Goal: Task Accomplishment & Management: Use online tool/utility

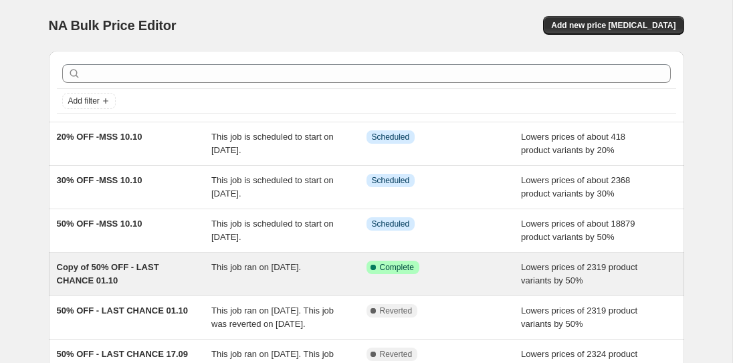
click at [407, 268] on span "Complete" at bounding box center [397, 267] width 34 height 11
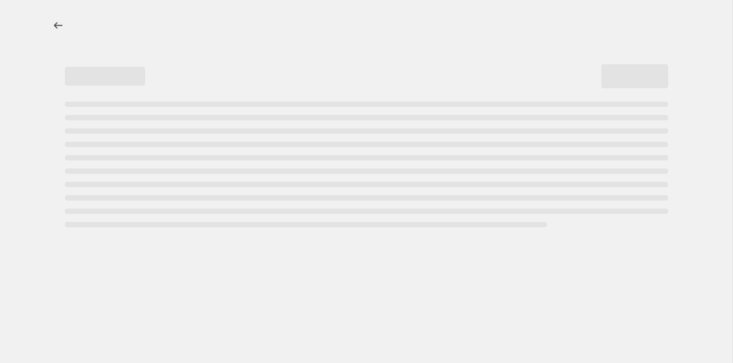
select select "percentage"
select select "collection"
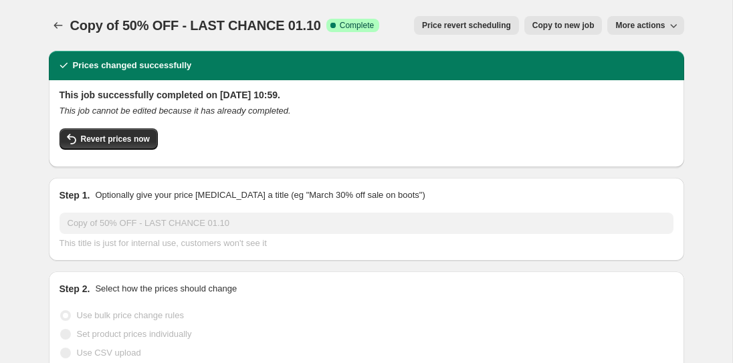
click at [642, 25] on span "More actions" at bounding box center [641, 25] width 50 height 11
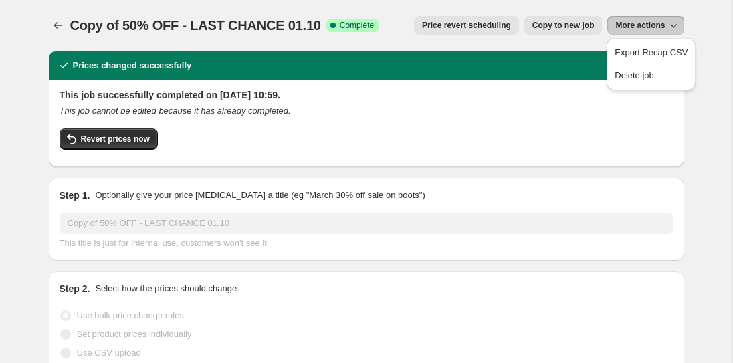
click at [179, 108] on icon "This job cannot be edited because it has already completed." at bounding box center [175, 111] width 231 height 10
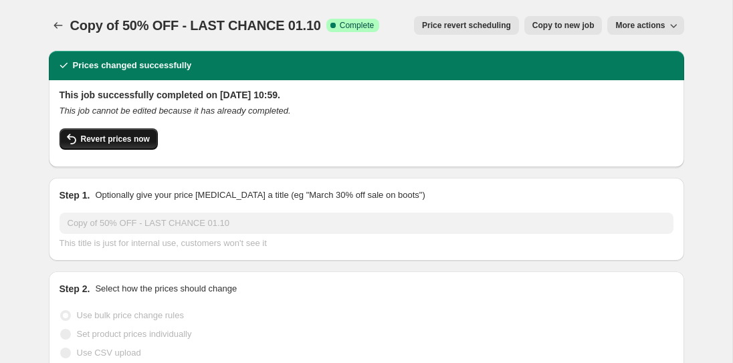
click at [132, 144] on span "Revert prices now" at bounding box center [115, 139] width 69 height 11
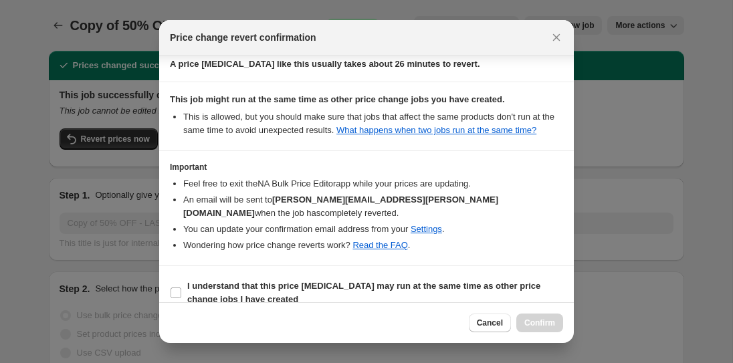
scroll to position [206, 0]
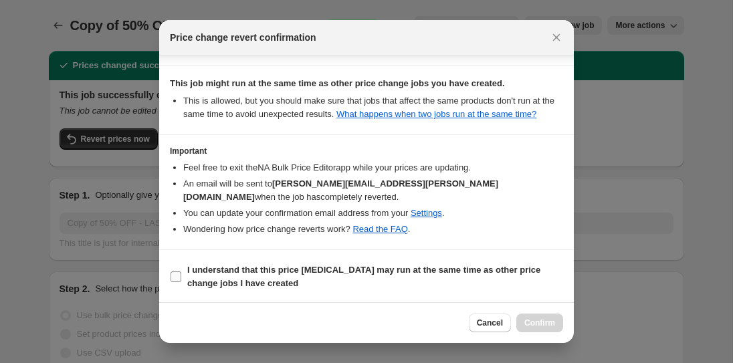
click at [260, 280] on b "I understand that this price change job may run at the same time as other price…" at bounding box center [363, 276] width 353 height 23
click at [181, 280] on input "I understand that this price change job may run at the same time as other price…" at bounding box center [176, 277] width 11 height 11
checkbox input "true"
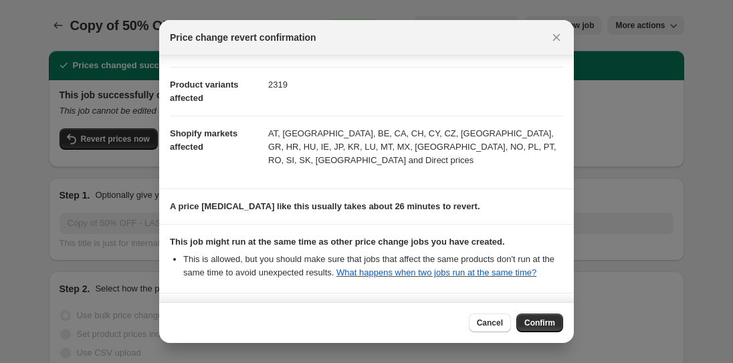
scroll to position [0, 0]
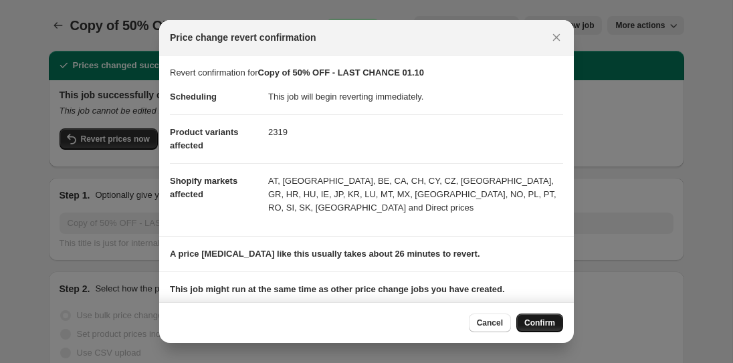
click at [540, 321] on span "Confirm" at bounding box center [540, 323] width 31 height 11
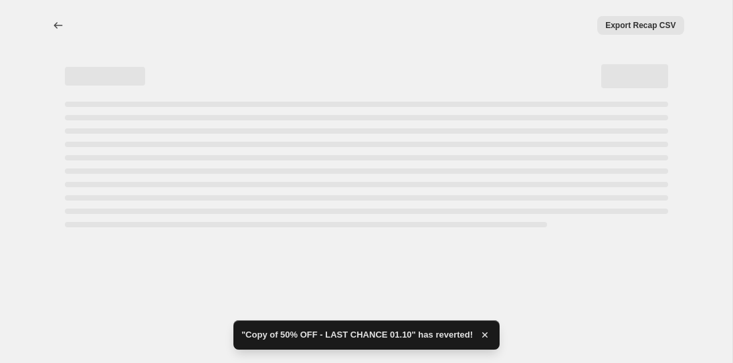
select select "percentage"
select select "collection"
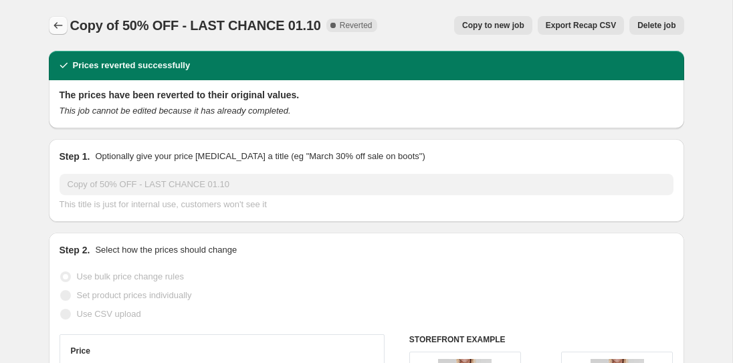
click at [60, 27] on icon "Price change jobs" at bounding box center [58, 25] width 13 height 13
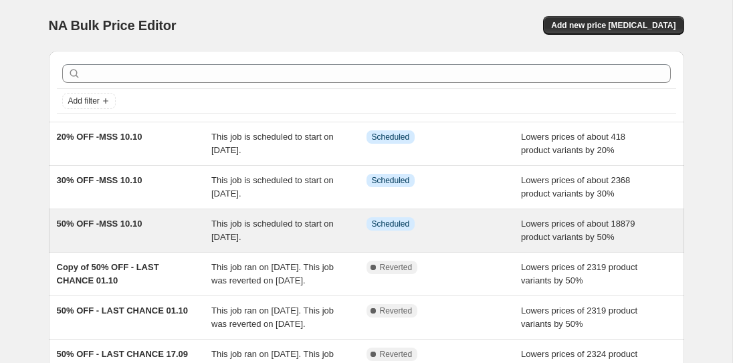
click at [214, 219] on span "This job is scheduled to start on 10 October 2025." at bounding box center [272, 230] width 122 height 23
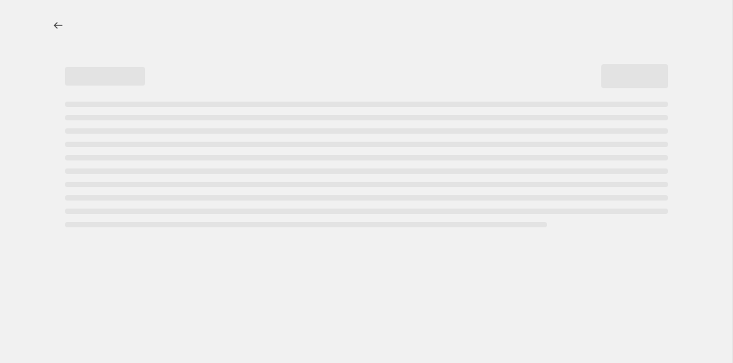
select select "percentage"
select select "collection"
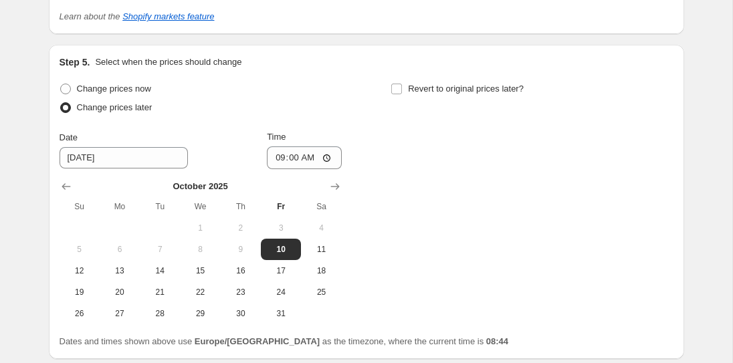
scroll to position [2154, 0]
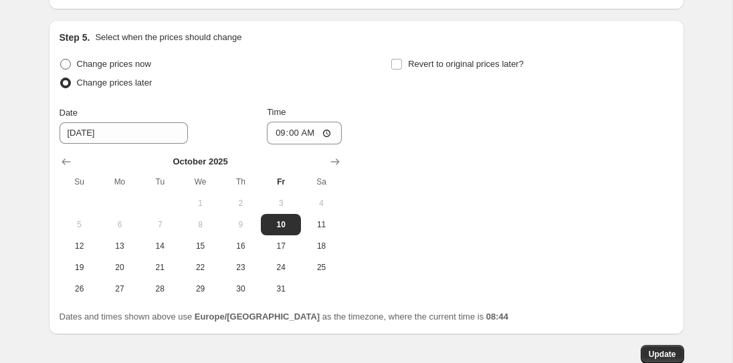
click at [143, 60] on span "Change prices now" at bounding box center [114, 64] width 74 height 10
click at [61, 60] on input "Change prices now" at bounding box center [60, 59] width 1 height 1
radio input "true"
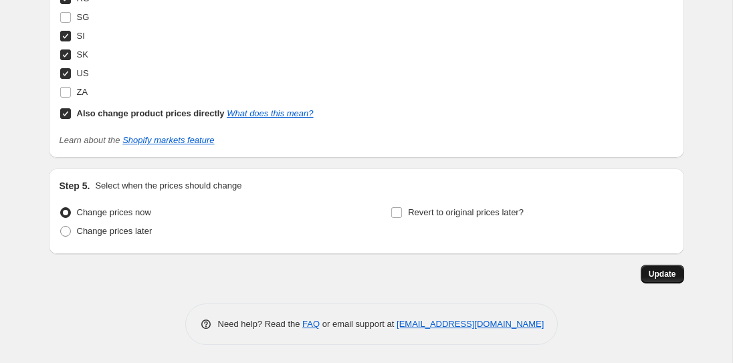
click at [668, 272] on span "Update" at bounding box center [662, 274] width 27 height 11
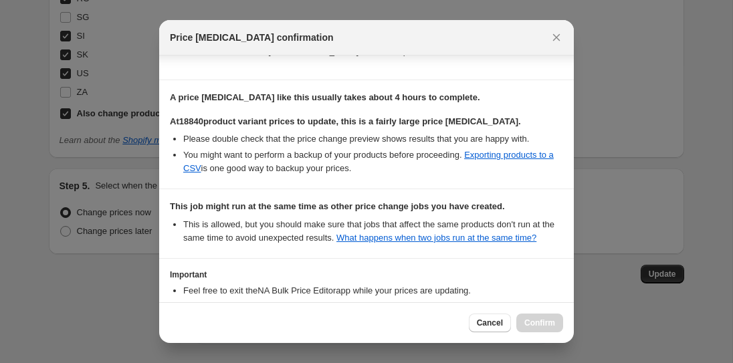
scroll to position [335, 0]
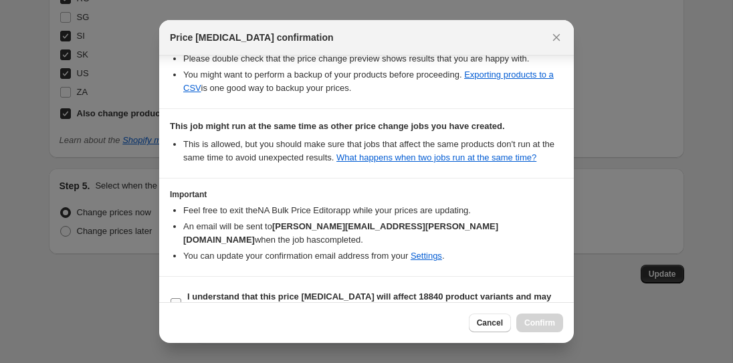
click at [309, 292] on b "I understand that this price change job will affect 18840 product variants and …" at bounding box center [369, 303] width 364 height 23
click at [181, 298] on input "I understand that this price change job will affect 18840 product variants and …" at bounding box center [176, 303] width 11 height 11
checkbox input "true"
click at [525, 326] on span "Confirm" at bounding box center [540, 323] width 31 height 11
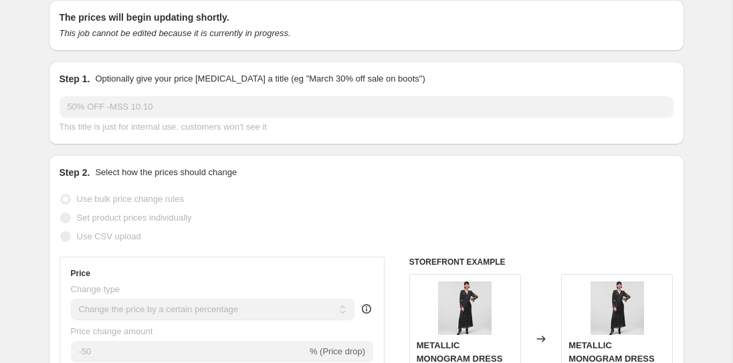
scroll to position [0, 0]
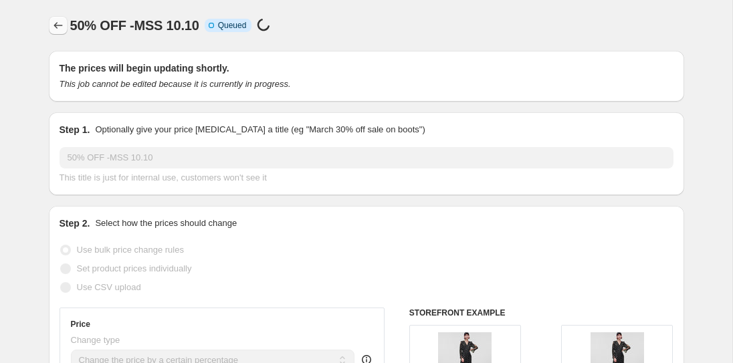
click at [55, 25] on icon "Price change jobs" at bounding box center [58, 25] width 9 height 7
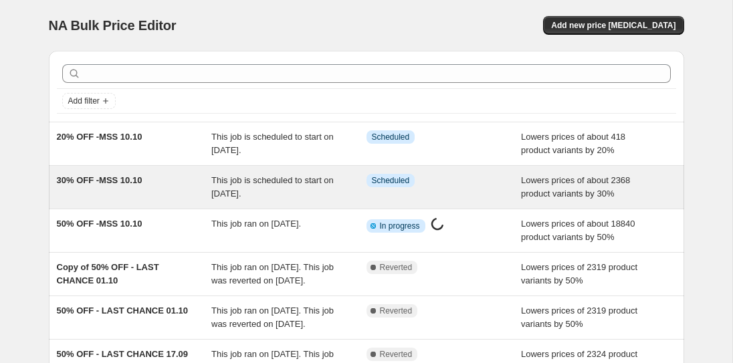
click at [144, 187] on div "30% OFF -MSS 10.10" at bounding box center [134, 187] width 155 height 27
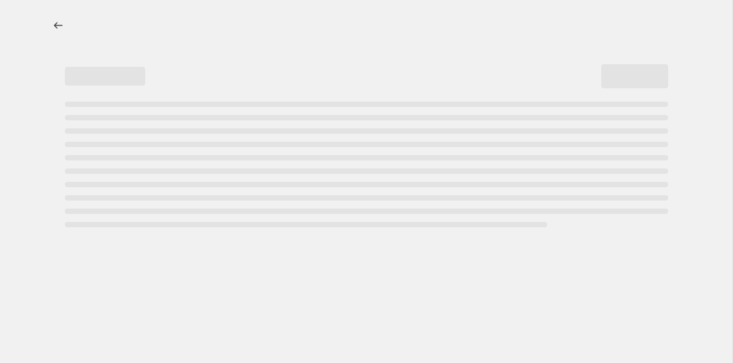
select select "percentage"
select select "collection"
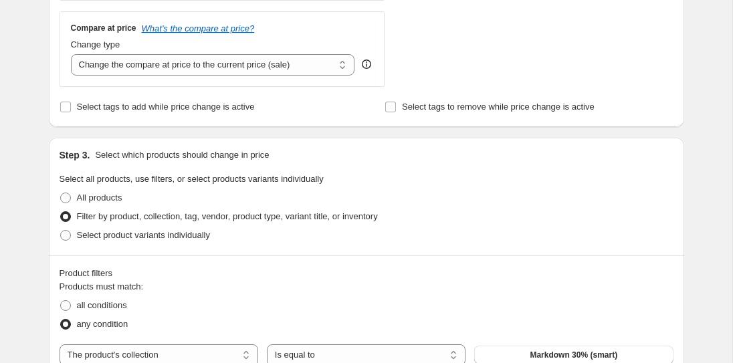
scroll to position [606, 0]
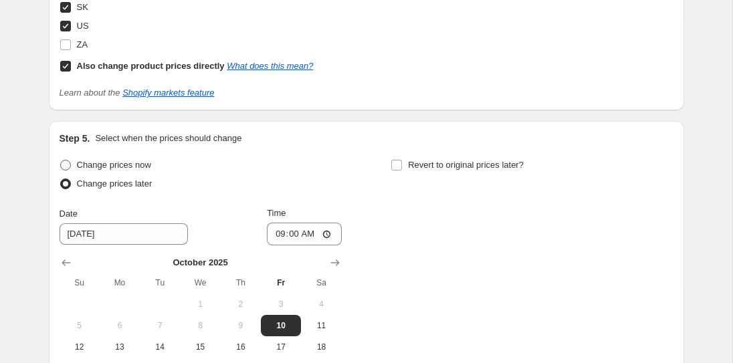
click at [146, 161] on span "Change prices now" at bounding box center [114, 165] width 74 height 10
click at [61, 161] on input "Change prices now" at bounding box center [60, 160] width 1 height 1
radio input "true"
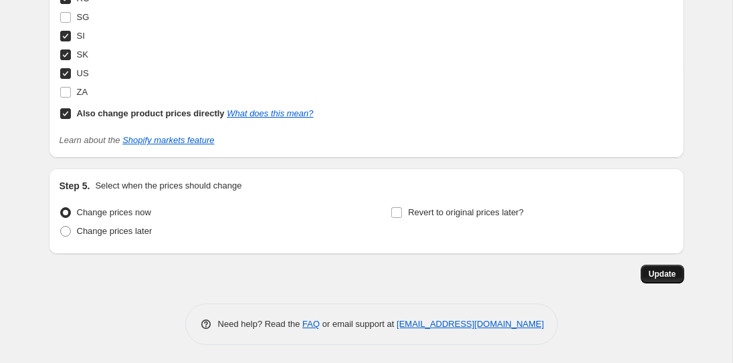
click at [662, 269] on span "Update" at bounding box center [662, 274] width 27 height 11
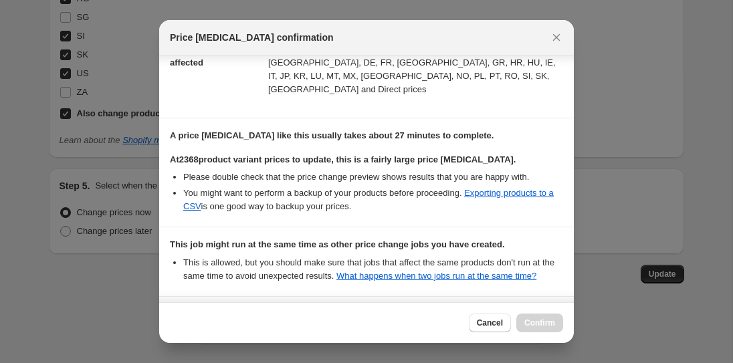
scroll to position [335, 0]
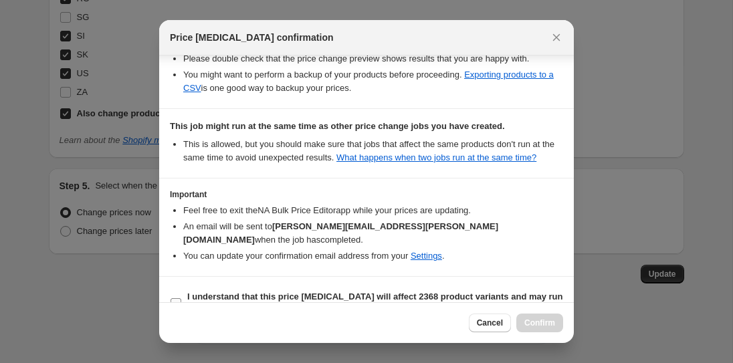
click at [179, 298] on input "I understand that this price change job will affect 2368 product variants and m…" at bounding box center [176, 303] width 11 height 11
checkbox input "true"
click at [539, 313] on div "Cancel Confirm" at bounding box center [366, 322] width 415 height 41
click at [543, 318] on button "Confirm" at bounding box center [539, 323] width 47 height 19
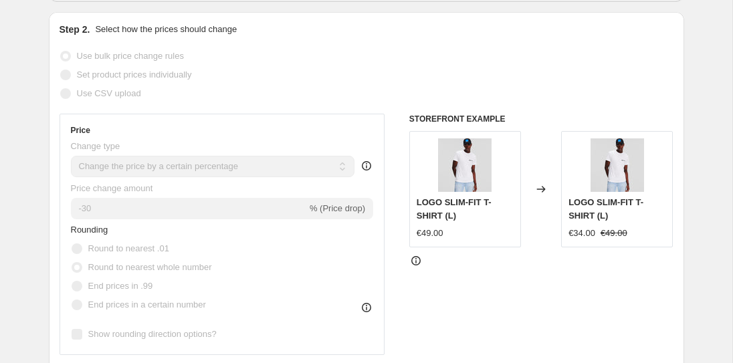
scroll to position [0, 0]
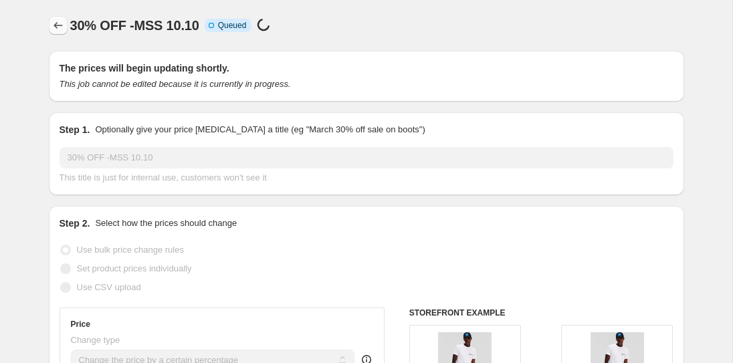
click at [49, 21] on button "Price change jobs" at bounding box center [58, 25] width 19 height 19
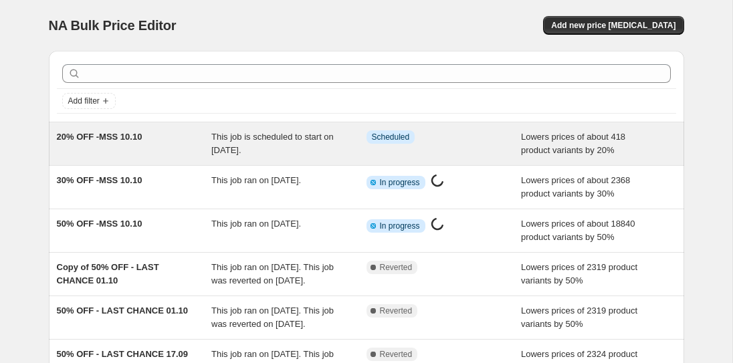
click at [145, 130] on div "20% OFF -MSS 10.10" at bounding box center [134, 143] width 155 height 27
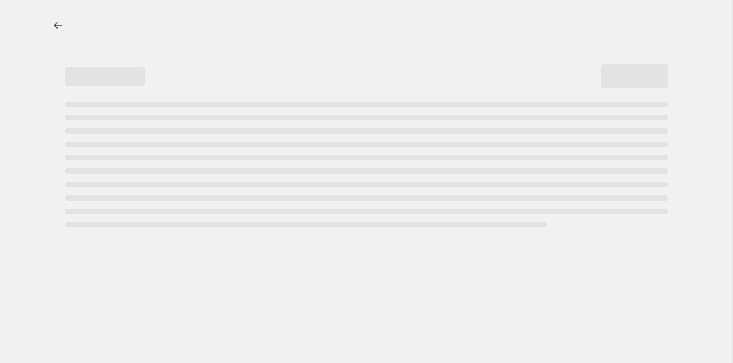
select select "percentage"
select select "collection"
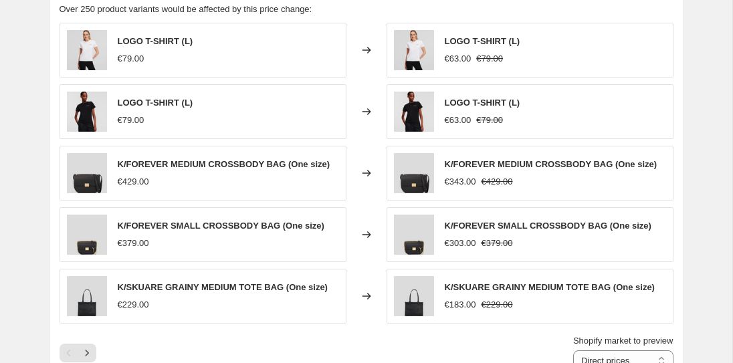
scroll to position [1173, 0]
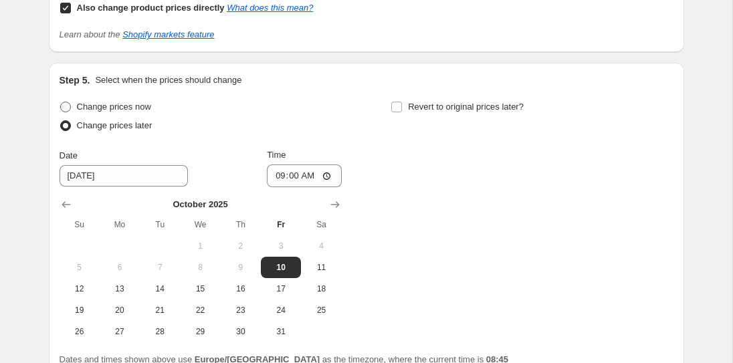
click at [136, 109] on span "Change prices now" at bounding box center [114, 107] width 74 height 10
click at [61, 102] on input "Change prices now" at bounding box center [60, 102] width 1 height 1
radio input "true"
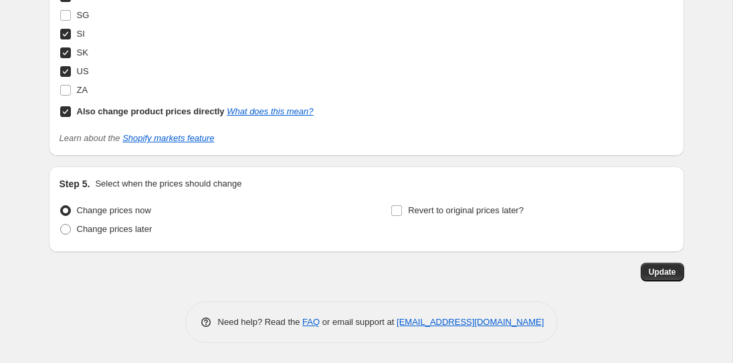
scroll to position [2006, 0]
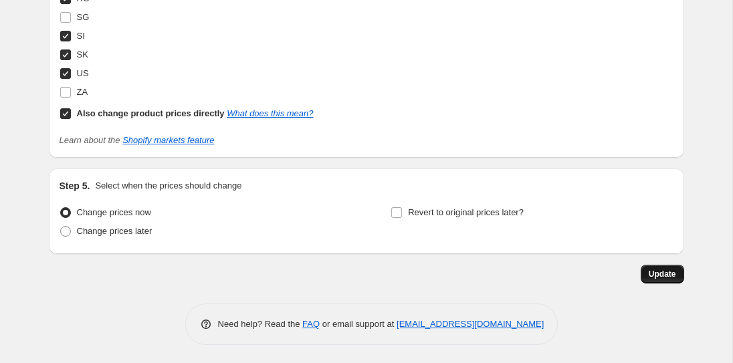
click at [674, 268] on button "Update" at bounding box center [662, 274] width 43 height 19
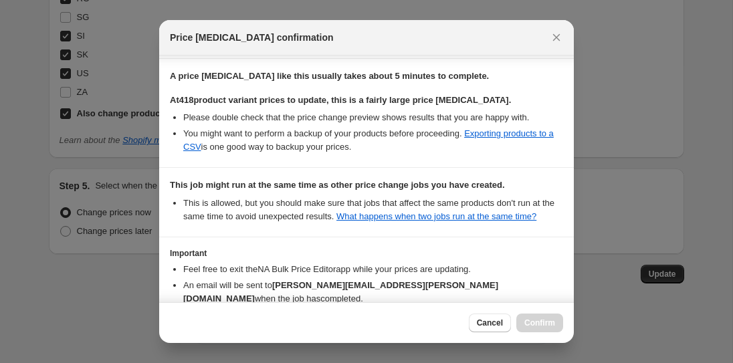
scroll to position [335, 0]
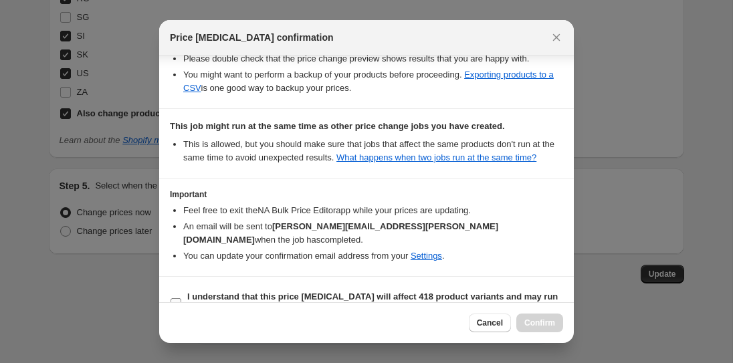
click at [202, 292] on b "I understand that this price change job will affect 418 product variants and ma…" at bounding box center [372, 303] width 371 height 23
click at [181, 298] on input "I understand that this price change job will affect 418 product variants and ma…" at bounding box center [176, 303] width 11 height 11
checkbox input "true"
click at [541, 324] on span "Confirm" at bounding box center [540, 323] width 31 height 11
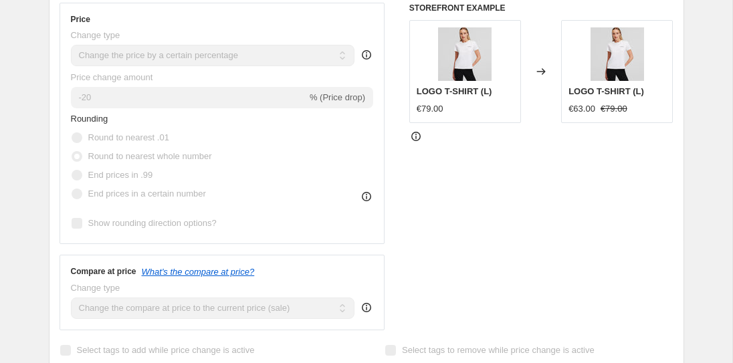
scroll to position [0, 0]
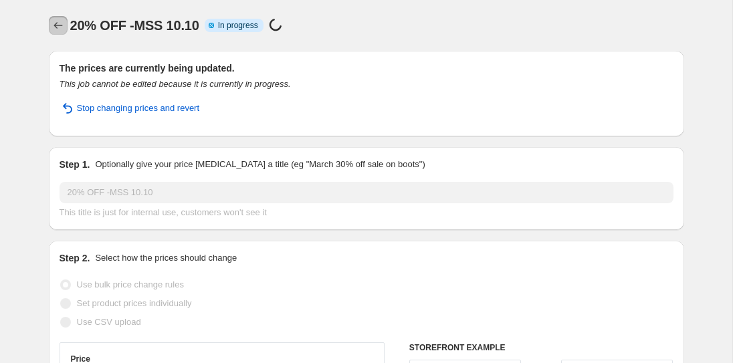
click at [58, 25] on icon "Price change jobs" at bounding box center [58, 25] width 13 height 13
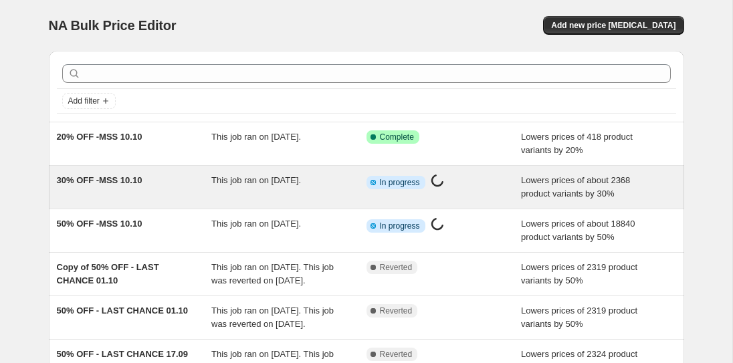
click at [124, 179] on span "30% OFF -MSS 10.10" at bounding box center [100, 180] width 86 height 10
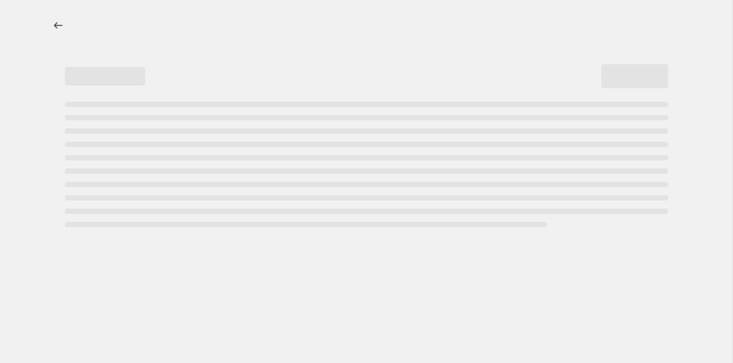
select select "percentage"
select select "collection"
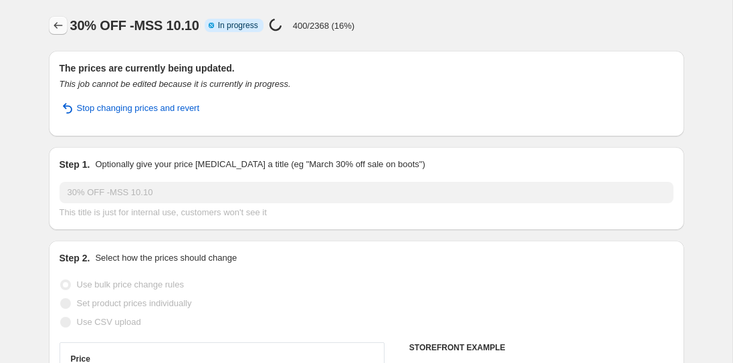
click at [55, 25] on icon "Price change jobs" at bounding box center [58, 25] width 9 height 7
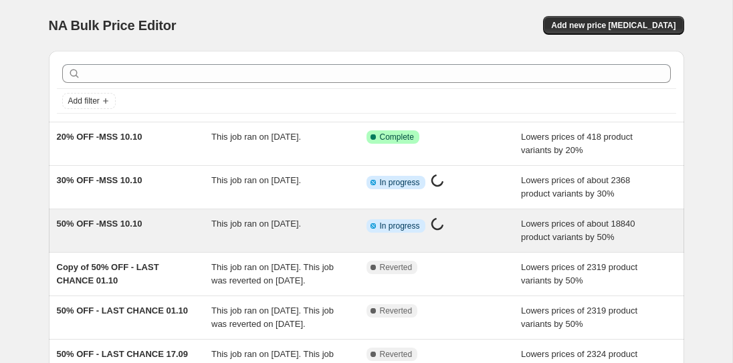
click at [171, 236] on div "50% OFF -MSS 10.10" at bounding box center [134, 230] width 155 height 27
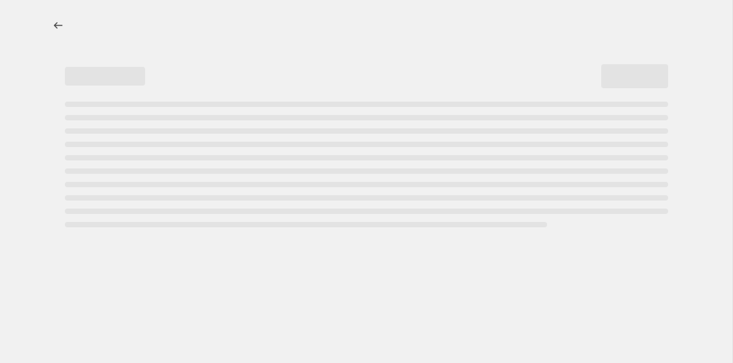
select select "percentage"
select select "collection"
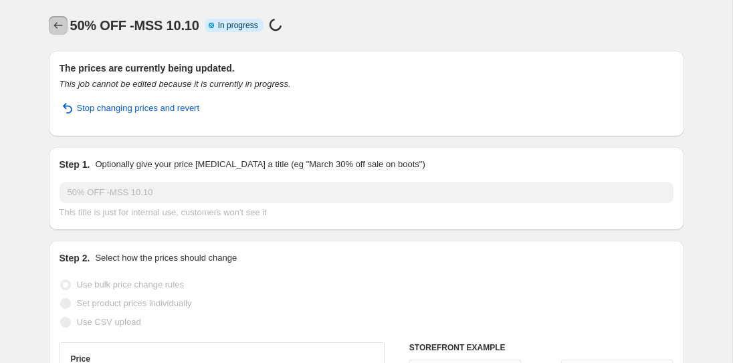
click at [54, 23] on icon "Price change jobs" at bounding box center [58, 25] width 13 height 13
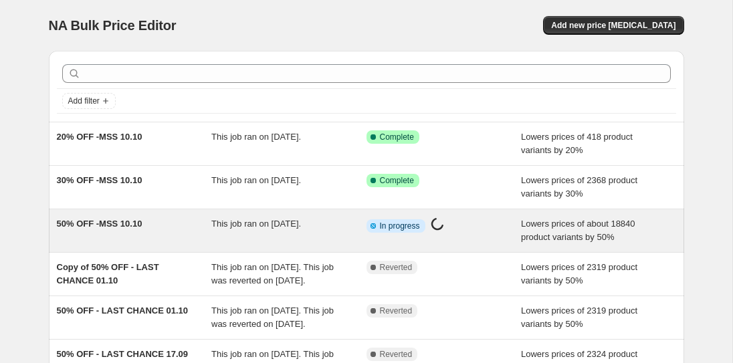
click at [183, 225] on div "50% OFF -MSS 10.10" at bounding box center [134, 230] width 155 height 27
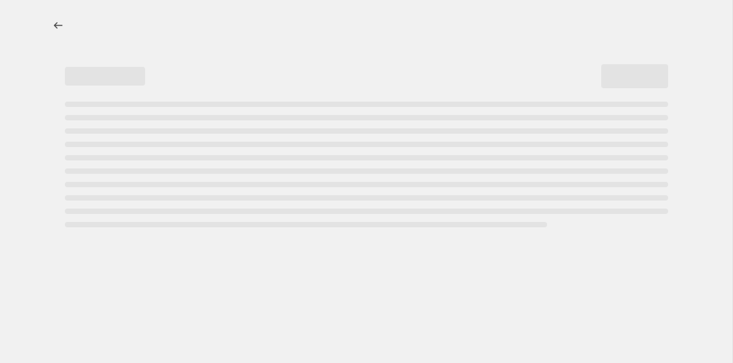
select select "percentage"
select select "collection"
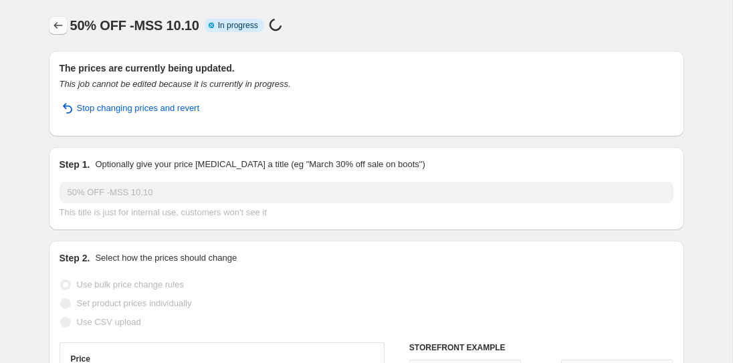
click at [62, 25] on icon "Price change jobs" at bounding box center [58, 25] width 13 height 13
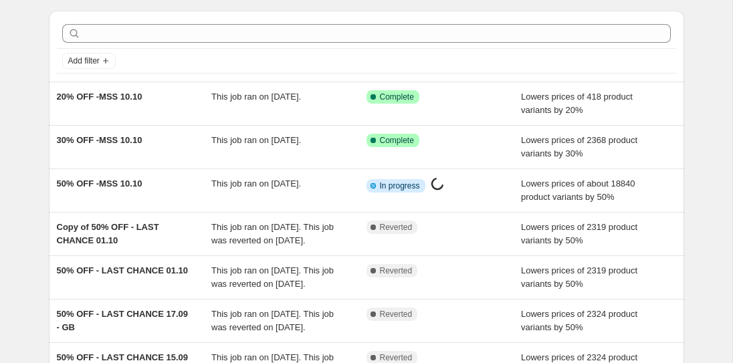
scroll to position [49, 0]
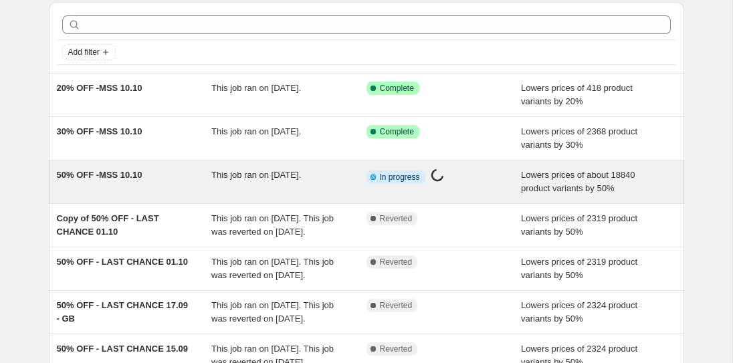
click at [113, 171] on span "50% OFF -MSS 10.10" at bounding box center [100, 175] width 86 height 10
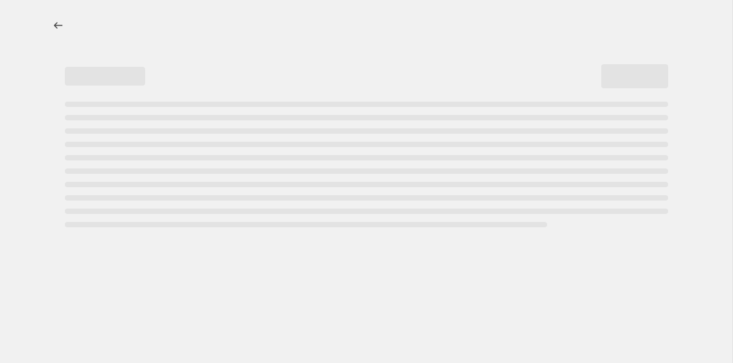
select select "percentage"
select select "collection"
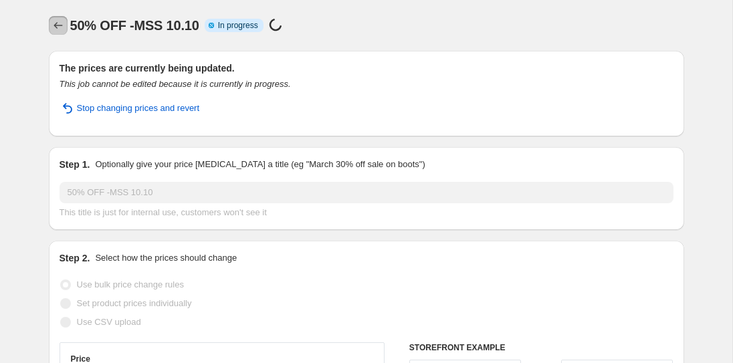
click at [57, 21] on icon "Price change jobs" at bounding box center [58, 25] width 13 height 13
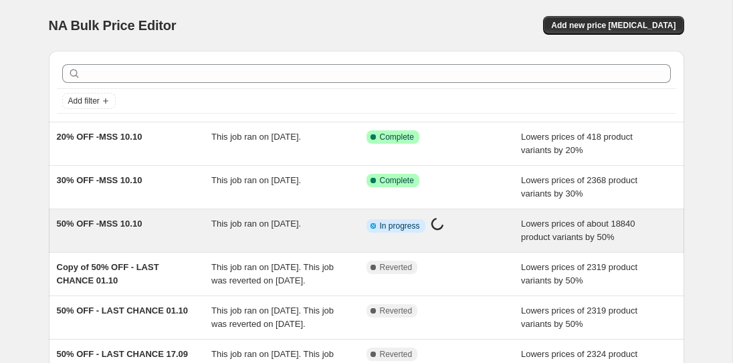
click at [130, 246] on div "50% OFF -MSS 10.10 This job ran on 10 October 2025. Info Partially complete In …" at bounding box center [367, 230] width 636 height 43
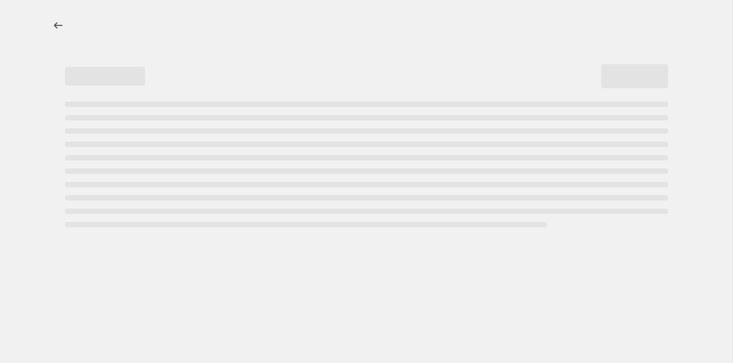
select select "percentage"
select select "collection"
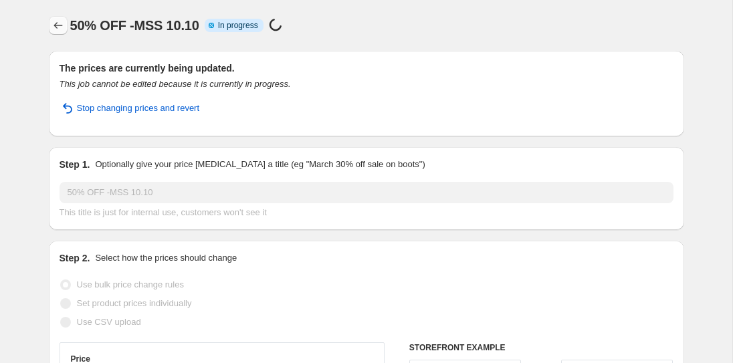
click at [52, 29] on icon "Price change jobs" at bounding box center [58, 25] width 13 height 13
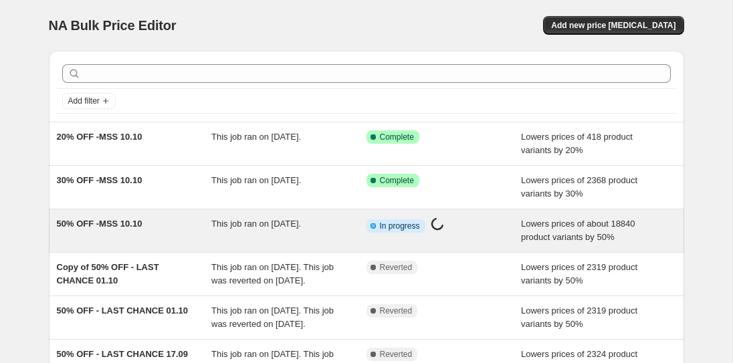
click at [230, 217] on div "This job ran on 10 October 2025." at bounding box center [288, 230] width 155 height 27
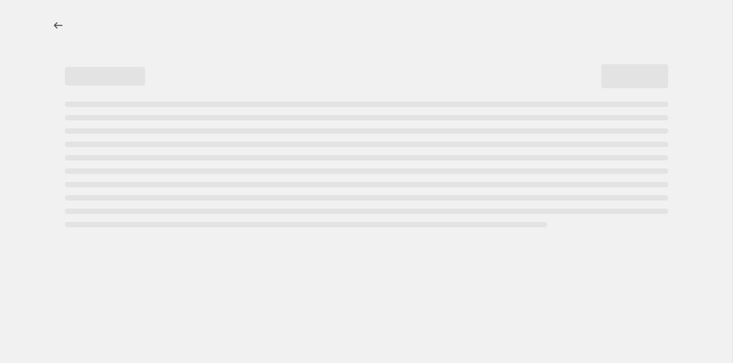
select select "percentage"
select select "collection"
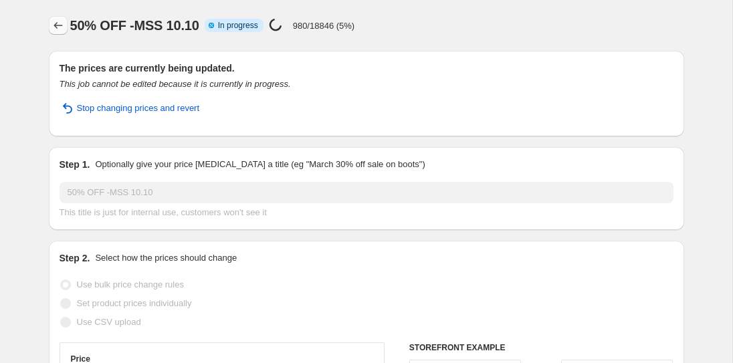
click at [56, 23] on icon "Price change jobs" at bounding box center [58, 25] width 13 height 13
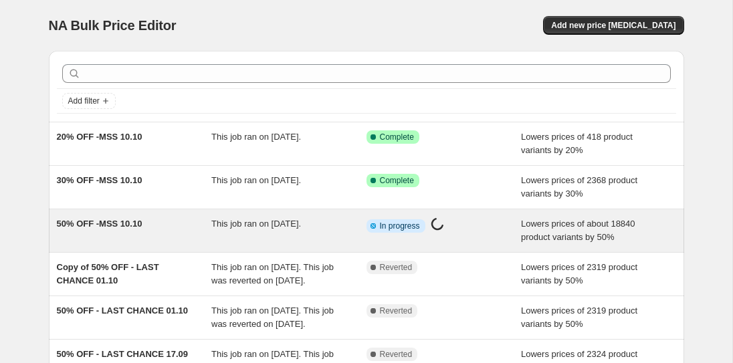
click at [228, 213] on div "50% OFF -MSS 10.10 This job ran on 10 October 2025. Info Partially complete In …" at bounding box center [367, 230] width 636 height 43
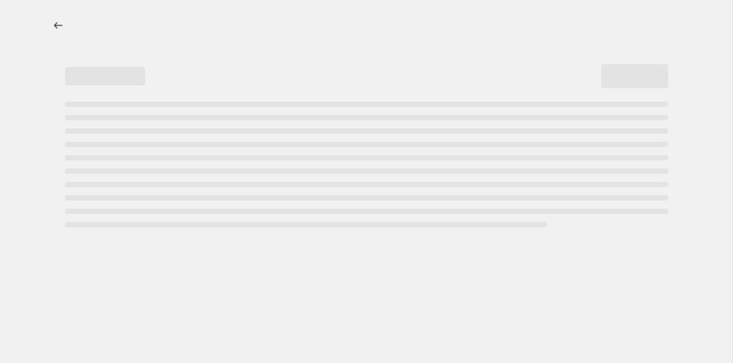
select select "percentage"
select select "collection"
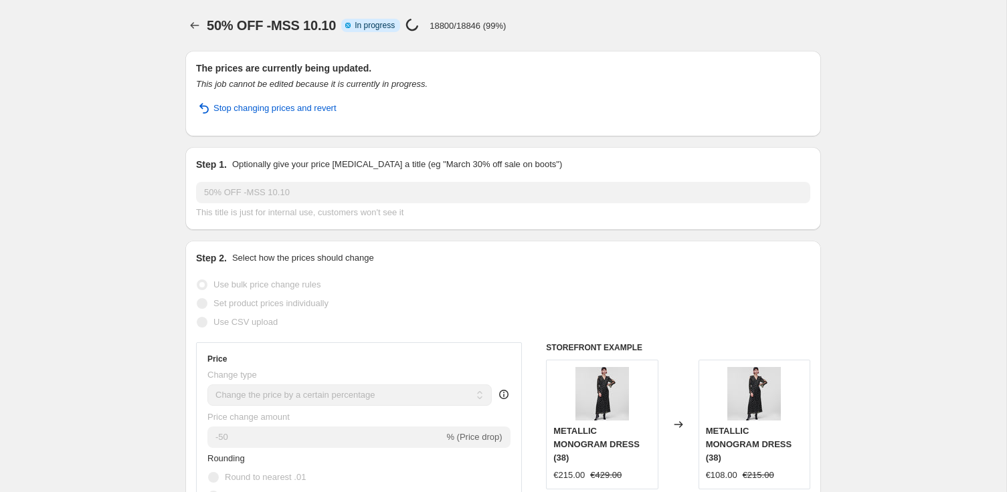
click at [480, 23] on p "18800/18846 (99%)" at bounding box center [468, 26] width 76 height 10
click at [195, 29] on icon "Price change jobs" at bounding box center [194, 25] width 13 height 13
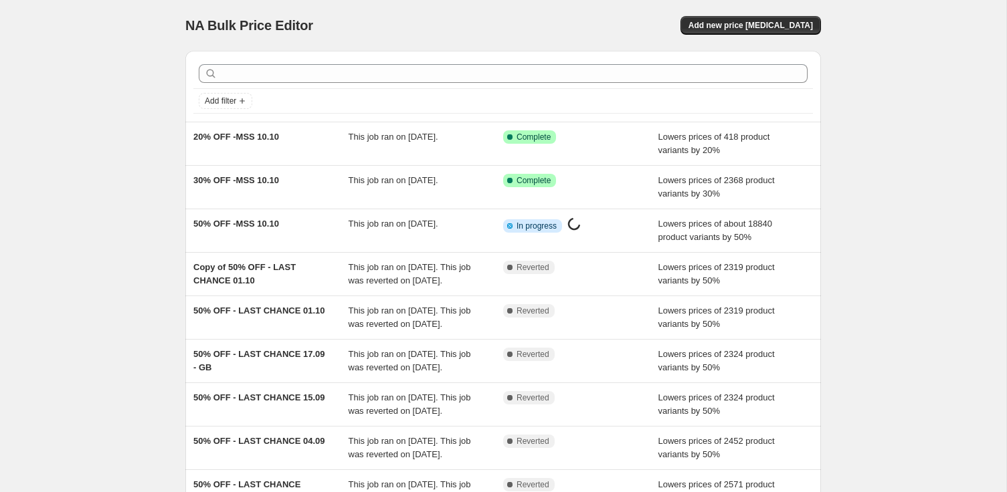
click at [141, 82] on div "NA Bulk Price Editor. This page is ready NA Bulk Price Editor Add new price cha…" at bounding box center [503, 344] width 1006 height 689
